Goal: Transaction & Acquisition: Purchase product/service

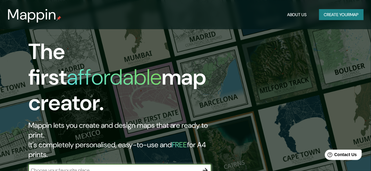
scroll to position [65, 0]
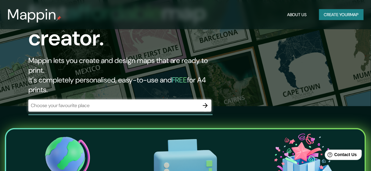
click at [193, 100] on div "​" at bounding box center [119, 106] width 183 height 12
click at [190, 100] on div "​" at bounding box center [119, 106] width 183 height 12
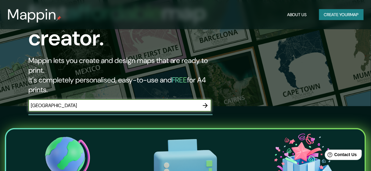
type input "[GEOGRAPHIC_DATA]"
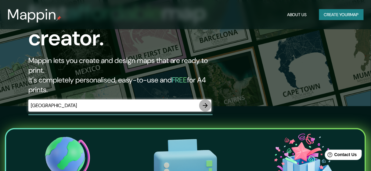
click at [206, 102] on icon "button" at bounding box center [205, 105] width 7 height 7
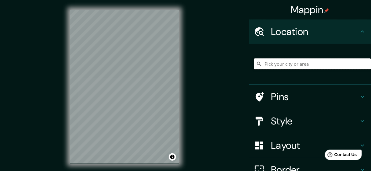
click at [272, 61] on input "Pick your city or area" at bounding box center [312, 64] width 117 height 11
click at [302, 26] on h4 "Location" at bounding box center [315, 32] width 88 height 12
click at [294, 60] on input "Pick your city or area" at bounding box center [312, 64] width 117 height 11
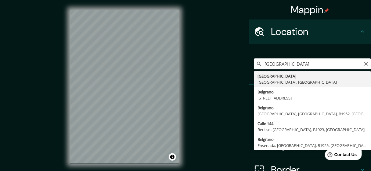
type input "[GEOGRAPHIC_DATA], [GEOGRAPHIC_DATA], [GEOGRAPHIC_DATA]"
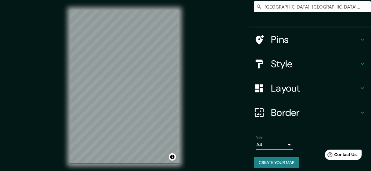
scroll to position [61, 0]
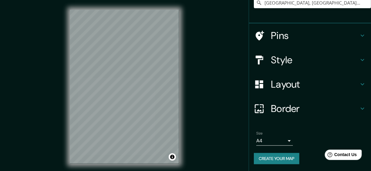
click at [280, 68] on div "Style" at bounding box center [310, 60] width 122 height 24
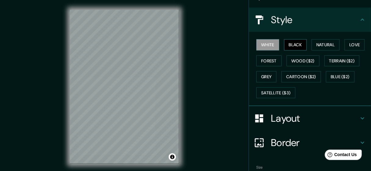
click at [288, 43] on button "Black" at bounding box center [295, 44] width 23 height 11
click at [265, 43] on button "White" at bounding box center [267, 44] width 23 height 11
click at [314, 42] on button "Natural" at bounding box center [325, 44] width 28 height 11
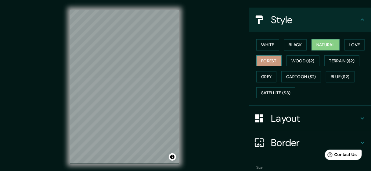
click at [271, 61] on button "Forest" at bounding box center [268, 60] width 25 height 11
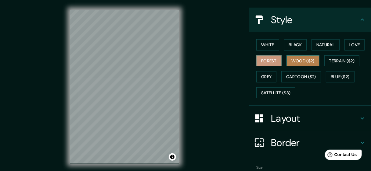
click at [298, 58] on button "Wood ($2)" at bounding box center [302, 60] width 33 height 11
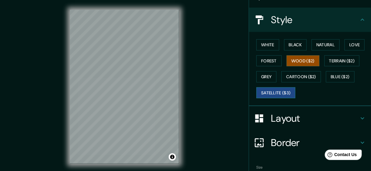
click at [276, 92] on button "Satellite ($3)" at bounding box center [275, 92] width 39 height 11
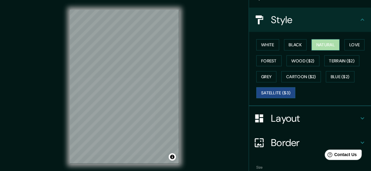
click at [328, 45] on button "Natural" at bounding box center [325, 44] width 28 height 11
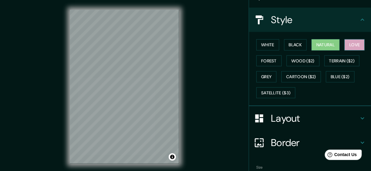
click at [360, 42] on button "Love" at bounding box center [354, 44] width 20 height 11
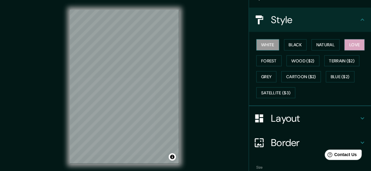
click at [256, 44] on button "White" at bounding box center [267, 44] width 23 height 11
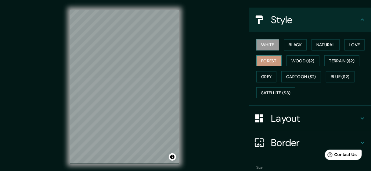
click at [259, 59] on button "Forest" at bounding box center [268, 60] width 25 height 11
click at [268, 77] on button "Grey" at bounding box center [266, 76] width 20 height 11
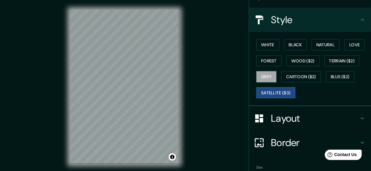
click at [281, 97] on button "Satellite ($3)" at bounding box center [275, 92] width 39 height 11
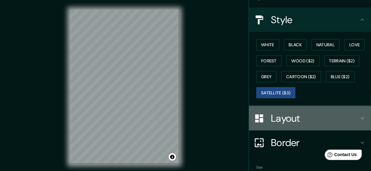
click at [288, 123] on h4 "Layout" at bounding box center [315, 118] width 88 height 12
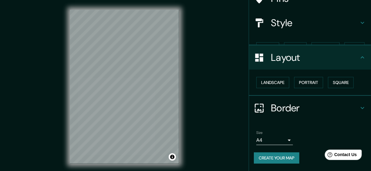
scroll to position [47, 0]
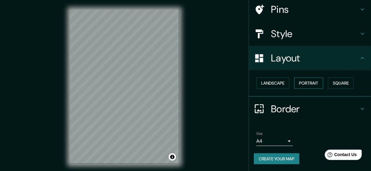
click at [303, 86] on button "Portrait" at bounding box center [308, 83] width 29 height 11
click at [281, 83] on button "Landscape" at bounding box center [272, 83] width 33 height 11
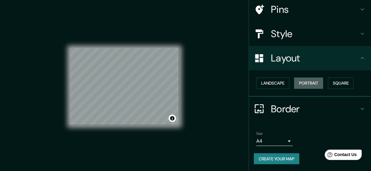
click at [309, 83] on button "Portrait" at bounding box center [308, 83] width 29 height 11
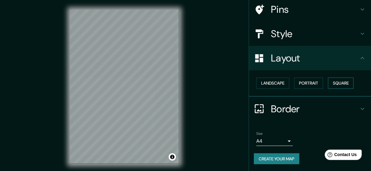
click at [335, 83] on button "Square" at bounding box center [341, 83] width 26 height 11
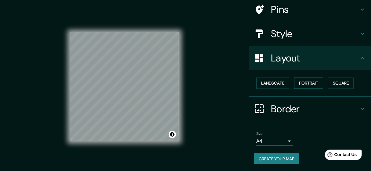
click at [309, 83] on button "Portrait" at bounding box center [308, 83] width 29 height 11
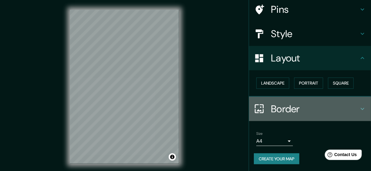
click at [284, 109] on h4 "Border" at bounding box center [315, 109] width 88 height 12
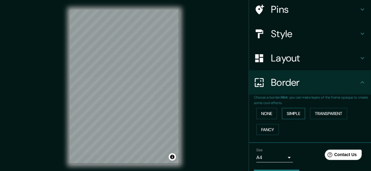
click at [284, 110] on button "Simple" at bounding box center [293, 113] width 23 height 11
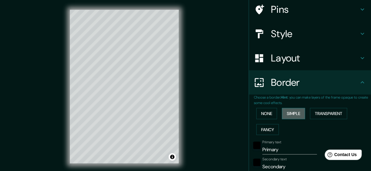
click at [284, 110] on button "Simple" at bounding box center [293, 113] width 23 height 11
type input "143"
type input "29"
click at [272, 112] on button "None" at bounding box center [266, 113] width 21 height 11
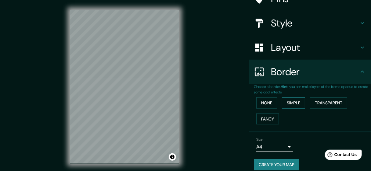
scroll to position [64, 0]
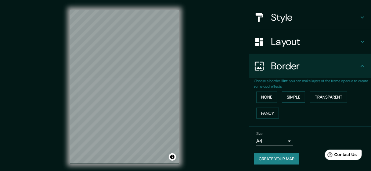
click at [294, 99] on button "Simple" at bounding box center [293, 97] width 23 height 11
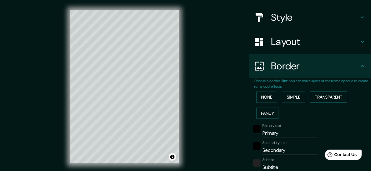
click at [322, 95] on button "Transparent" at bounding box center [328, 97] width 37 height 11
drag, startPoint x: 274, startPoint y: 108, endPoint x: 266, endPoint y: 110, distance: 8.1
click at [271, 109] on div "None Simple Transparent Fancy" at bounding box center [312, 105] width 117 height 32
click at [265, 112] on button "Fancy" at bounding box center [267, 113] width 23 height 11
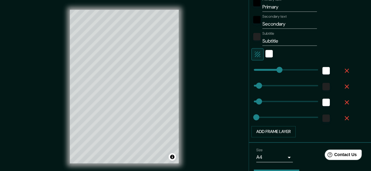
scroll to position [194, 0]
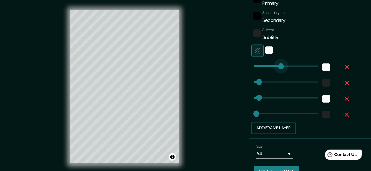
type input "93"
drag, startPoint x: 277, startPoint y: 66, endPoint x: 267, endPoint y: 64, distance: 10.2
type input "29"
type input "14"
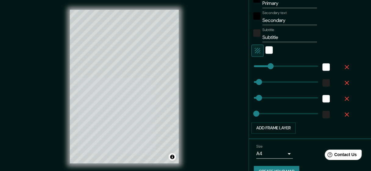
type input "93"
type input "166"
drag, startPoint x: 257, startPoint y: 81, endPoint x: 280, endPoint y: 80, distance: 23.2
type input "29"
type input "14"
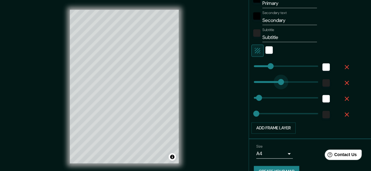
type input "93"
type input "0"
drag, startPoint x: 271, startPoint y: 80, endPoint x: 223, endPoint y: 80, distance: 47.6
type input "29"
type input "14"
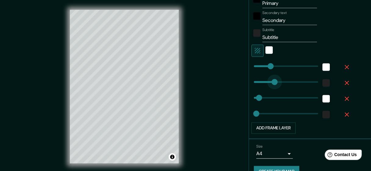
type input "93"
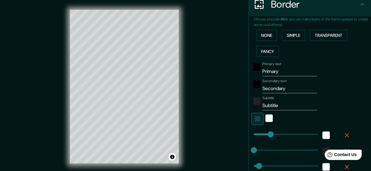
scroll to position [129, 0]
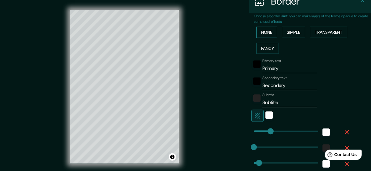
click at [266, 32] on button "None" at bounding box center [266, 32] width 21 height 11
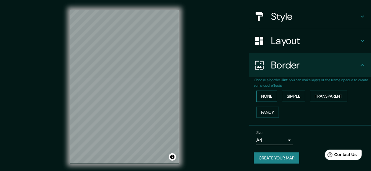
scroll to position [64, 0]
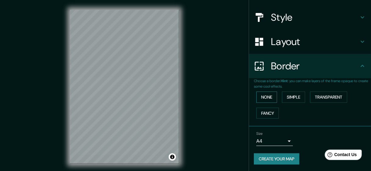
click at [266, 98] on button "None" at bounding box center [266, 97] width 21 height 11
click at [289, 95] on button "Simple" at bounding box center [293, 97] width 23 height 11
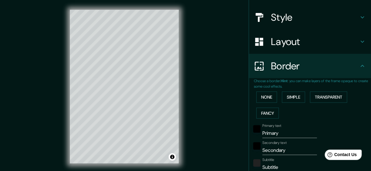
click at [270, 107] on div "None Simple Transparent Fancy" at bounding box center [312, 105] width 117 height 32
click at [268, 110] on button "Fancy" at bounding box center [267, 113] width 23 height 11
click at [78, 113] on div "Mappin Location [GEOGRAPHIC_DATA], [GEOGRAPHIC_DATA], [GEOGRAPHIC_DATA] Pins St…" at bounding box center [185, 92] width 371 height 184
type input "93"
type input "29"
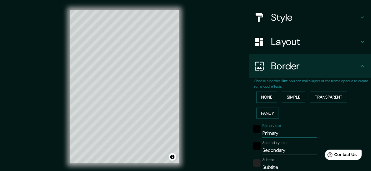
type input "14"
drag, startPoint x: 295, startPoint y: 148, endPoint x: 198, endPoint y: 153, distance: 96.8
click at [198, 153] on div "Mappin Location [GEOGRAPHIC_DATA], [GEOGRAPHIC_DATA], [GEOGRAPHIC_DATA] Pins St…" at bounding box center [185, 92] width 371 height 184
type input "93"
type input "29"
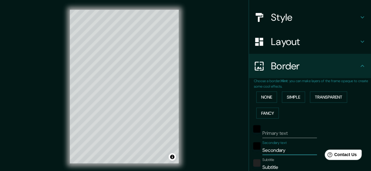
type input "14"
drag, startPoint x: 281, startPoint y: 161, endPoint x: 265, endPoint y: 163, distance: 16.3
click at [265, 163] on div "Subtitle Subtitle" at bounding box center [289, 165] width 55 height 15
drag, startPoint x: 282, startPoint y: 166, endPoint x: 197, endPoint y: 163, distance: 85.1
click at [197, 163] on div "Mappin Location [GEOGRAPHIC_DATA], [GEOGRAPHIC_DATA], [GEOGRAPHIC_DATA] Pins St…" at bounding box center [185, 92] width 371 height 184
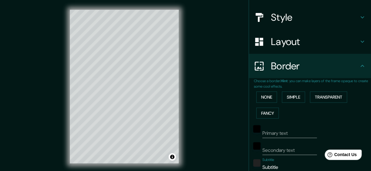
type input "93"
type input "29"
type input "14"
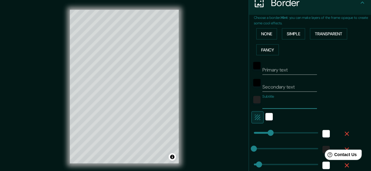
scroll to position [129, 0]
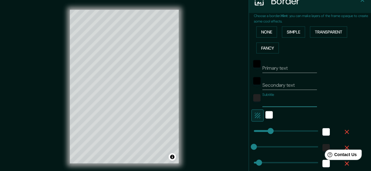
type input "93"
click at [265, 115] on div "white" at bounding box center [268, 115] width 7 height 7
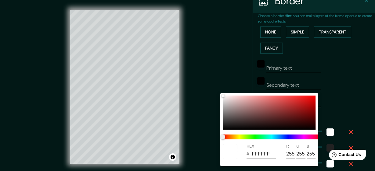
click at [349, 89] on div at bounding box center [187, 85] width 375 height 171
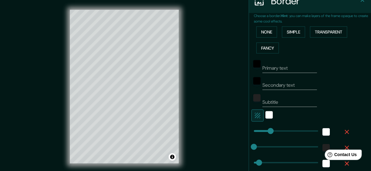
click at [266, 119] on div at bounding box center [268, 116] width 11 height 12
click at [267, 116] on div "white" at bounding box center [268, 115] width 7 height 7
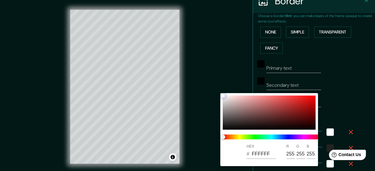
type input "93"
type input "29"
type input "14"
type input "A54444"
type input "165"
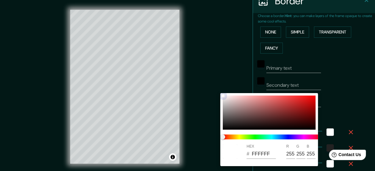
type input "68"
type input "93"
type input "29"
type input "14"
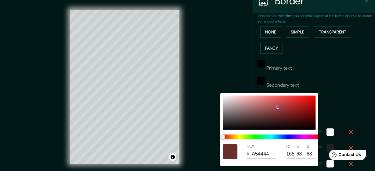
type input "AA4646"
type input "170"
type input "70"
type input "93"
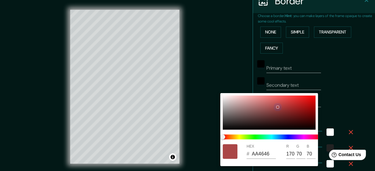
type input "29"
type input "14"
type input "AF4848"
type input "175"
type input "72"
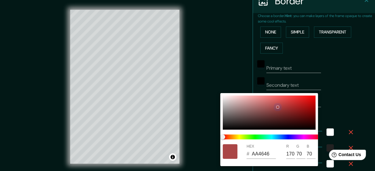
type input "72"
type input "93"
type input "29"
type input "14"
type input "753A3A"
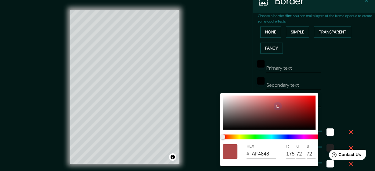
type input "117"
type input "58"
type input "93"
type input "29"
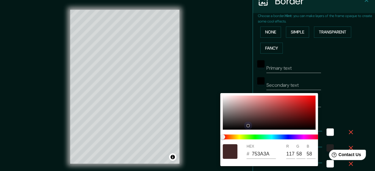
type input "14"
type input "0B0A0A"
type input "11"
type input "10"
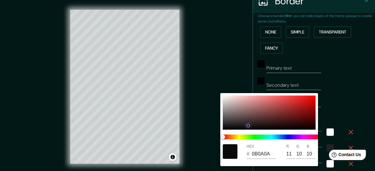
type input "93"
type input "29"
type input "14"
type input "000000"
type input "0"
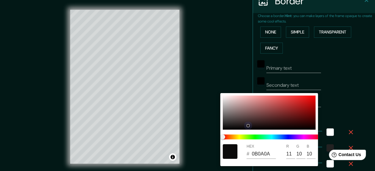
type input "0"
type input "93"
type input "29"
type input "14"
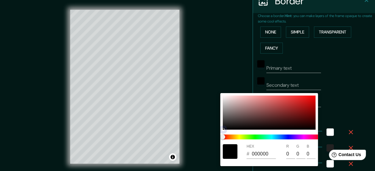
type input "121212"
type input "18"
type input "93"
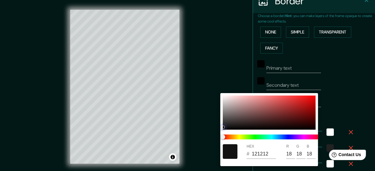
type input "29"
type input "14"
type input "171717"
type input "23"
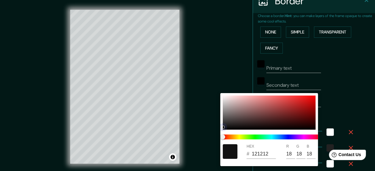
type input "23"
drag, startPoint x: 262, startPoint y: 116, endPoint x: 218, endPoint y: 89, distance: 51.6
click at [218, 89] on div "HEX # 171717 R 23 G 23 B 23" at bounding box center [187, 85] width 375 height 171
click at [256, 66] on div at bounding box center [187, 85] width 375 height 171
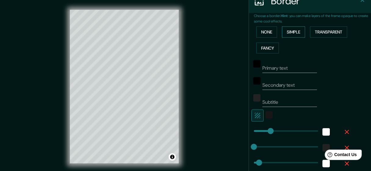
click at [302, 32] on button "Simple" at bounding box center [293, 32] width 23 height 11
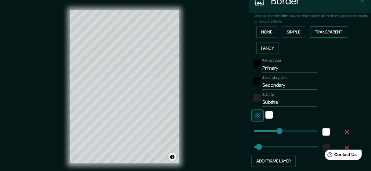
click at [311, 29] on button "Transparent" at bounding box center [328, 32] width 37 height 11
click at [262, 53] on button "Fancy" at bounding box center [267, 48] width 23 height 11
click at [263, 31] on button "None" at bounding box center [266, 32] width 21 height 11
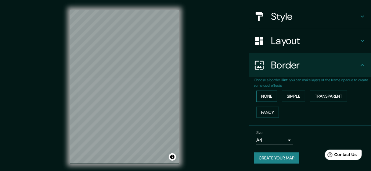
scroll to position [64, 0]
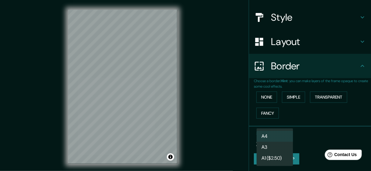
click at [277, 142] on body "Mappin Location [GEOGRAPHIC_DATA], [GEOGRAPHIC_DATA], [GEOGRAPHIC_DATA] Pins St…" at bounding box center [185, 85] width 371 height 171
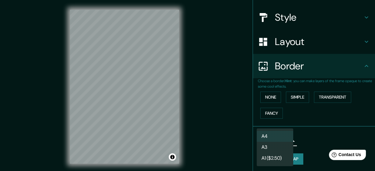
click at [278, 137] on li "A4" at bounding box center [274, 136] width 37 height 11
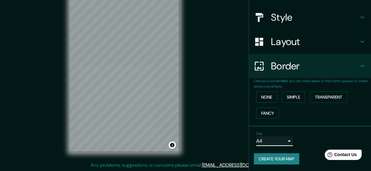
scroll to position [0, 0]
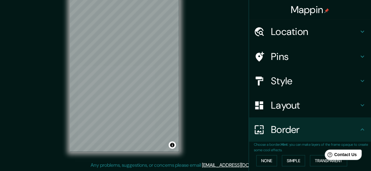
click at [279, 64] on div "Pins" at bounding box center [310, 57] width 122 height 24
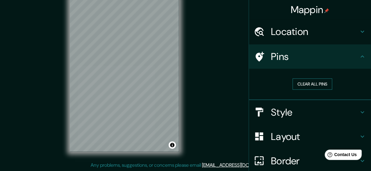
click at [302, 82] on button "Clear all pins" at bounding box center [312, 84] width 40 height 11
click at [298, 107] on h4 "Style" at bounding box center [315, 112] width 88 height 12
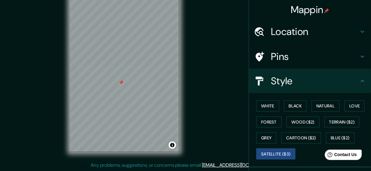
click at [295, 27] on h4 "Location" at bounding box center [315, 32] width 88 height 12
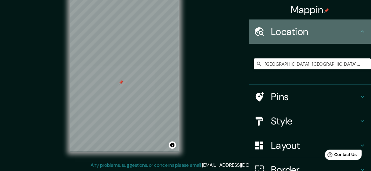
click at [295, 27] on h4 "Location" at bounding box center [315, 32] width 88 height 12
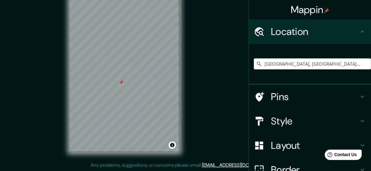
click at [266, 103] on div "Pins" at bounding box center [310, 97] width 122 height 24
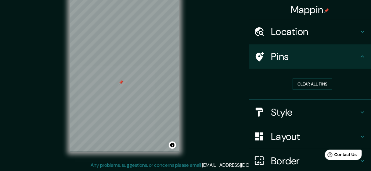
click at [279, 145] on div "Layout" at bounding box center [310, 137] width 122 height 24
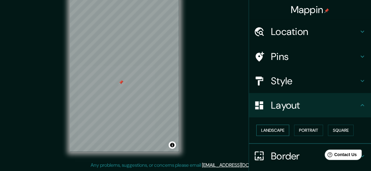
click at [277, 132] on button "Landscape" at bounding box center [272, 130] width 33 height 11
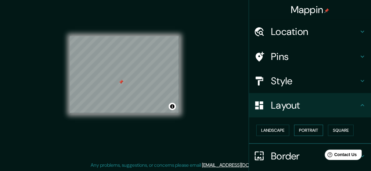
click at [296, 130] on button "Portrait" at bounding box center [308, 130] width 29 height 11
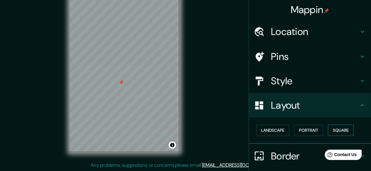
click at [336, 127] on button "Square" at bounding box center [341, 130] width 26 height 11
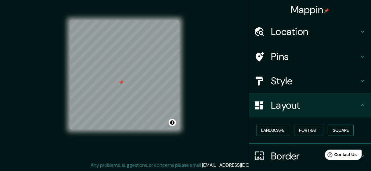
click at [337, 134] on button "Square" at bounding box center [341, 130] width 26 height 11
click at [268, 133] on button "Landscape" at bounding box center [272, 130] width 33 height 11
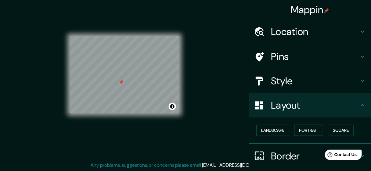
click at [299, 129] on button "Portrait" at bounding box center [308, 130] width 29 height 11
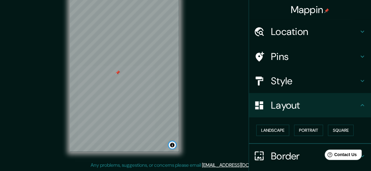
click at [172, 147] on button "Toggle attribution" at bounding box center [172, 145] width 7 height 7
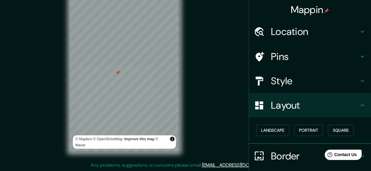
click at [201, 106] on div "Mappin Location [GEOGRAPHIC_DATA], [GEOGRAPHIC_DATA], [GEOGRAPHIC_DATA] Pins St…" at bounding box center [185, 80] width 371 height 184
click at [120, 72] on div at bounding box center [121, 74] width 5 height 5
click at [160, 124] on div at bounding box center [161, 122] width 5 height 5
